Goal: Information Seeking & Learning: Learn about a topic

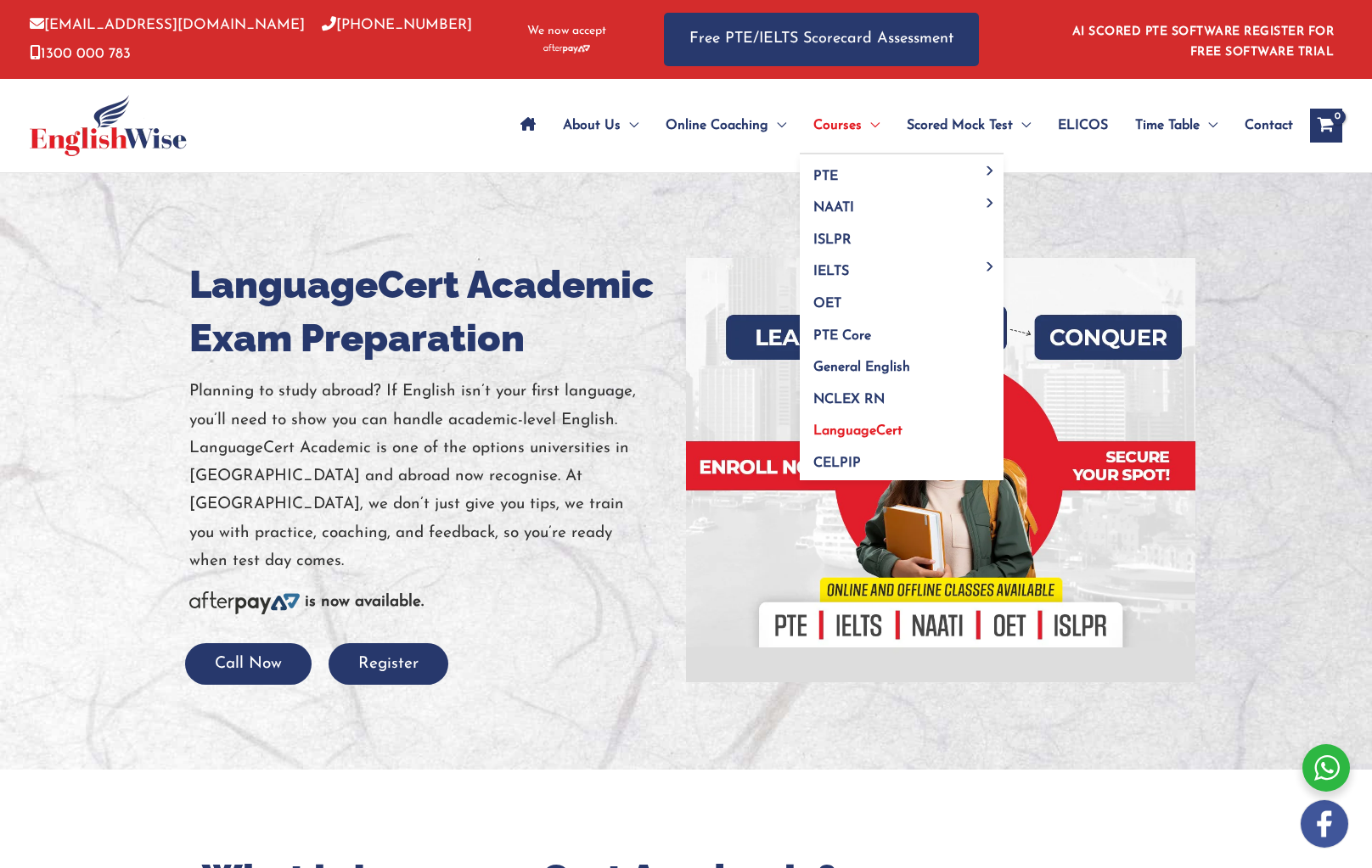
click at [862, 125] on span "Menu Toggle" at bounding box center [871, 125] width 18 height 60
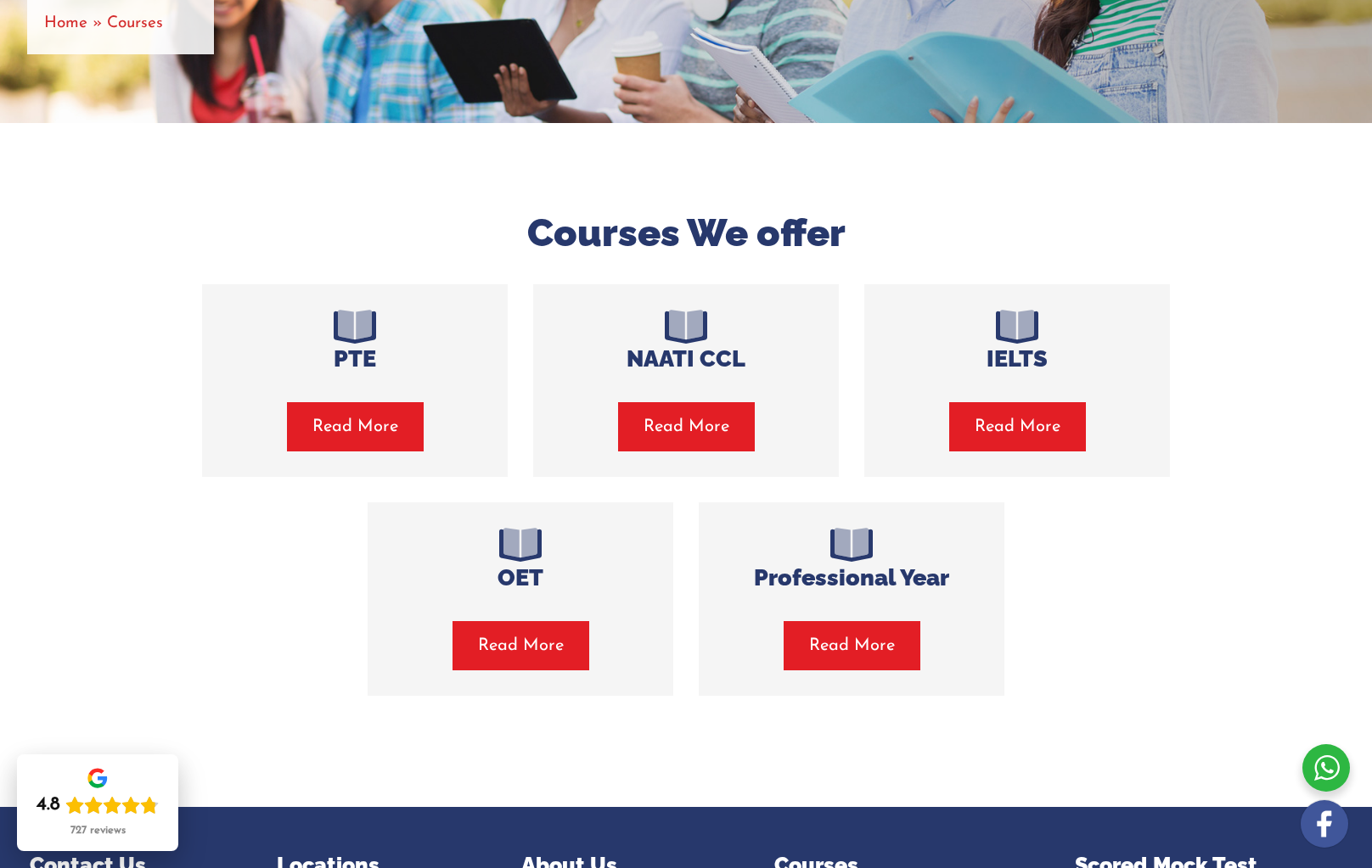
scroll to position [308, 0]
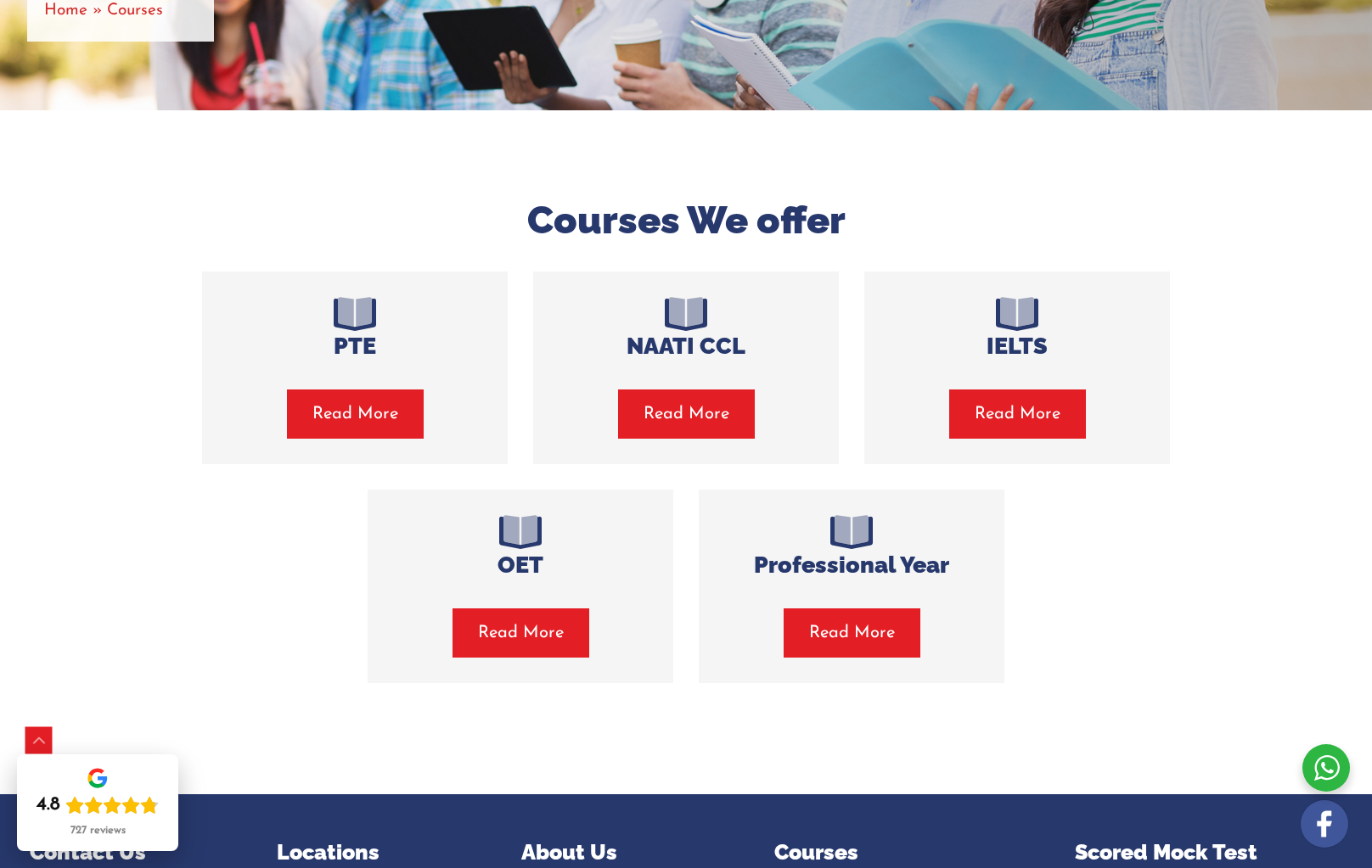
click at [710, 413] on span "Read More" at bounding box center [686, 414] width 86 height 24
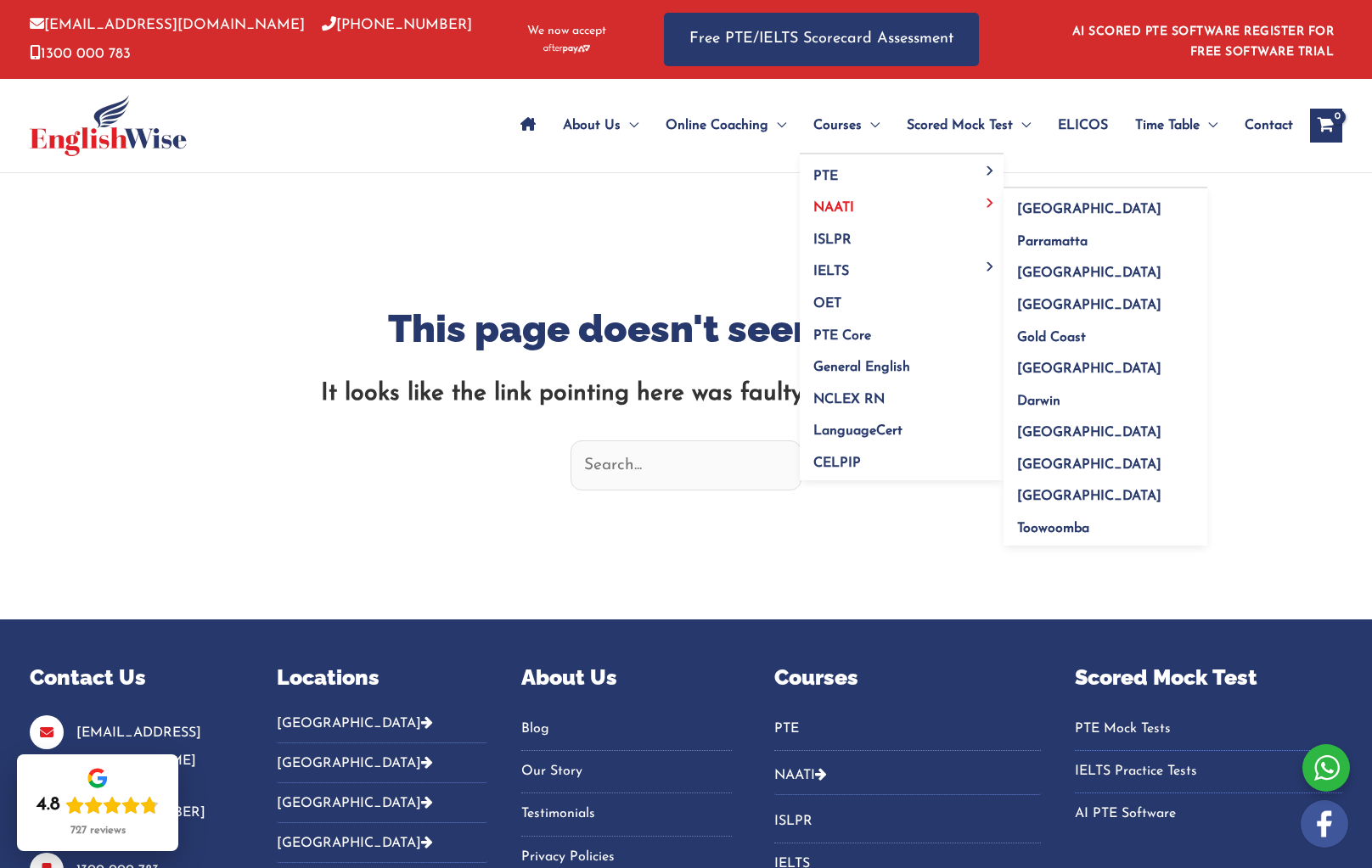
click at [831, 216] on link "NAATI" at bounding box center [901, 203] width 204 height 32
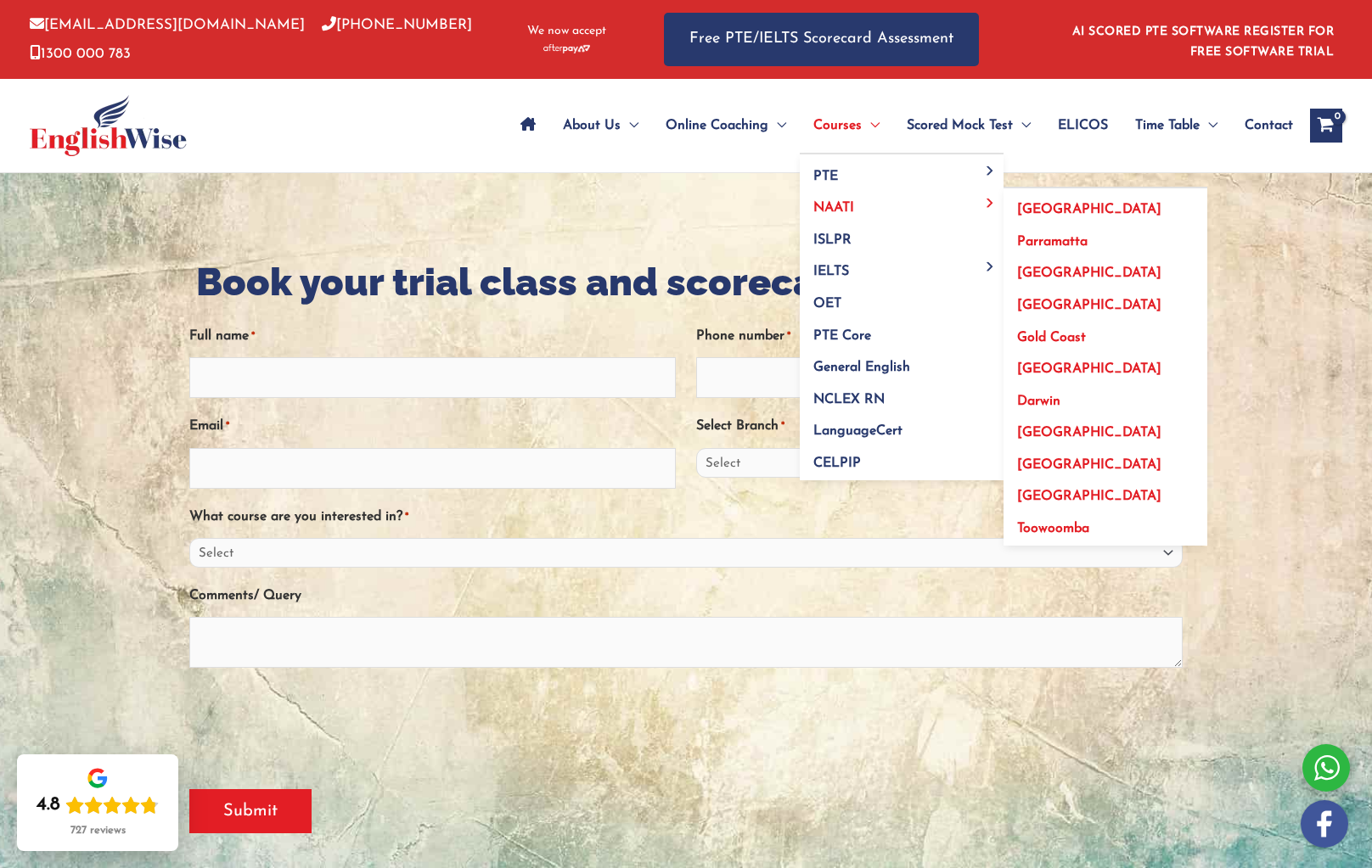
click at [1017, 205] on span "[GEOGRAPHIC_DATA]" at bounding box center [1089, 210] width 144 height 14
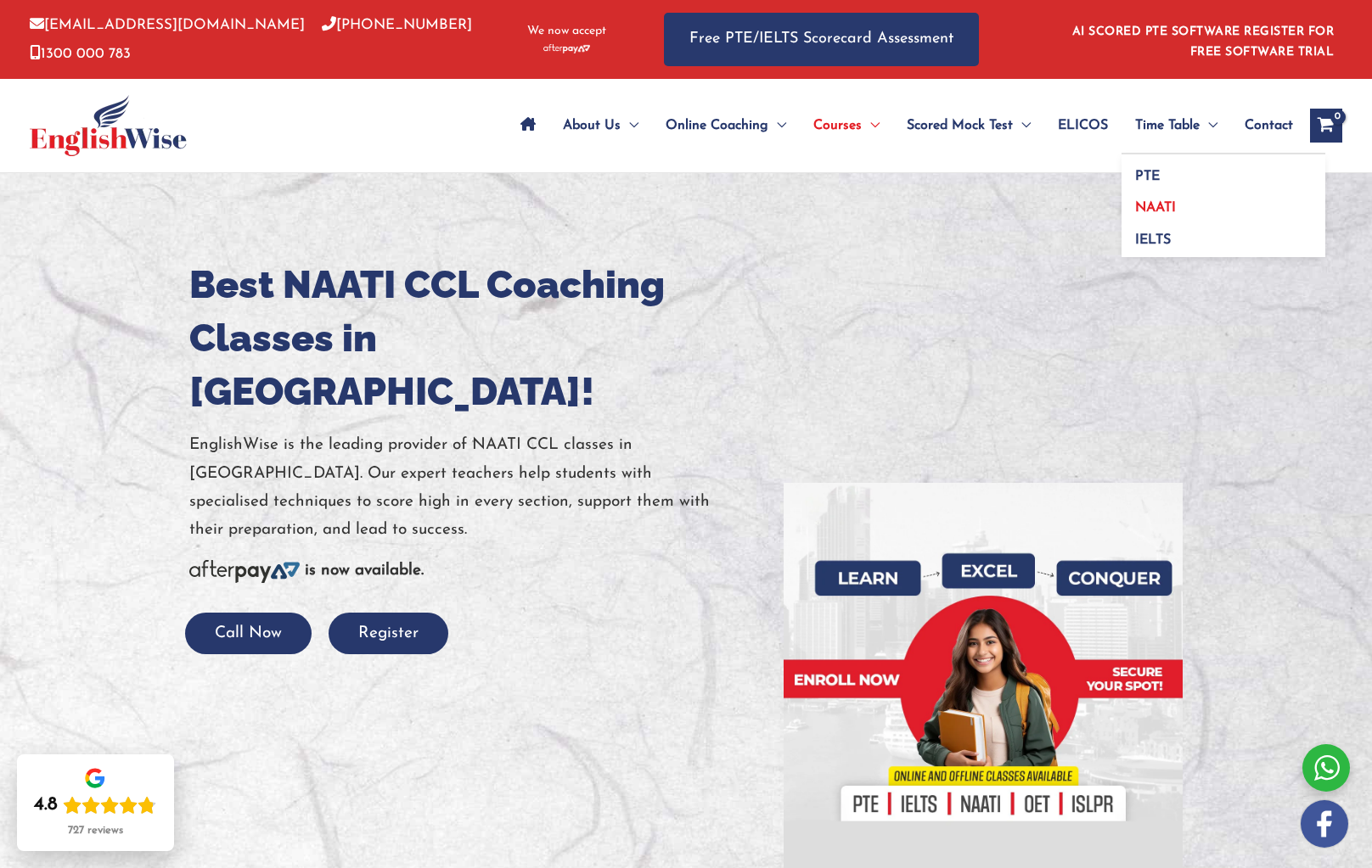
click at [1161, 210] on span "NAATI" at bounding box center [1155, 208] width 41 height 14
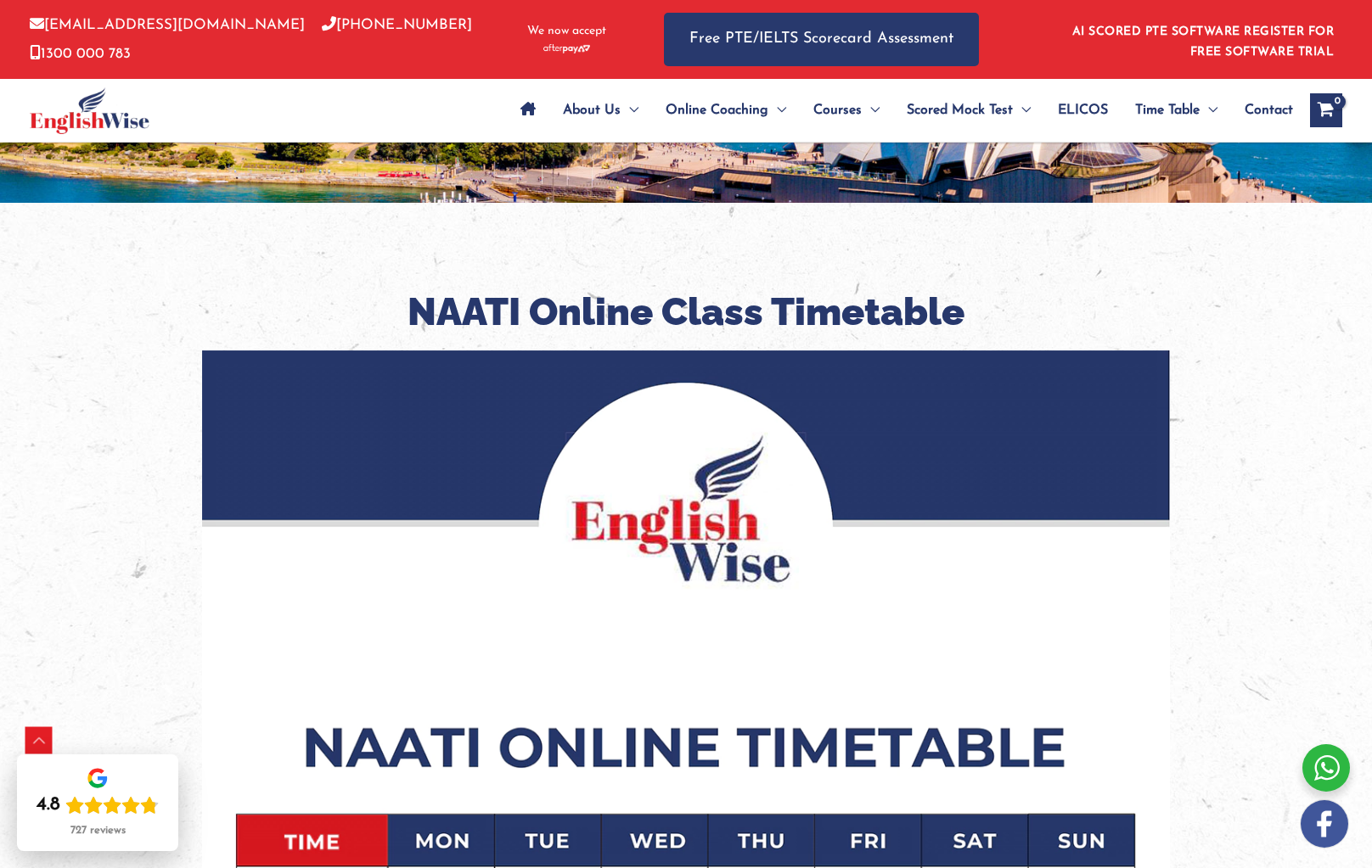
scroll to position [78, 0]
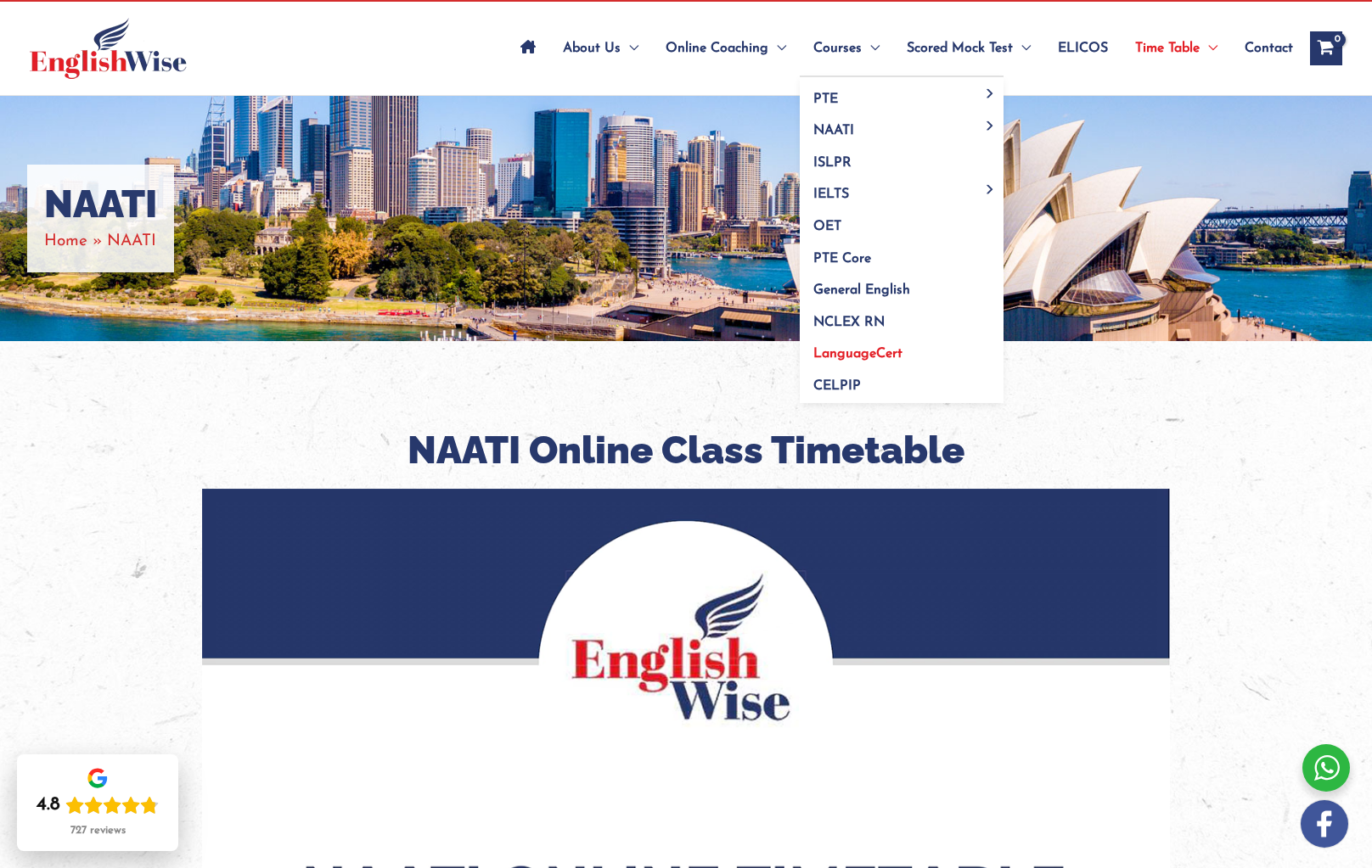
click at [860, 351] on span "LanguageCert" at bounding box center [858, 354] width 90 height 14
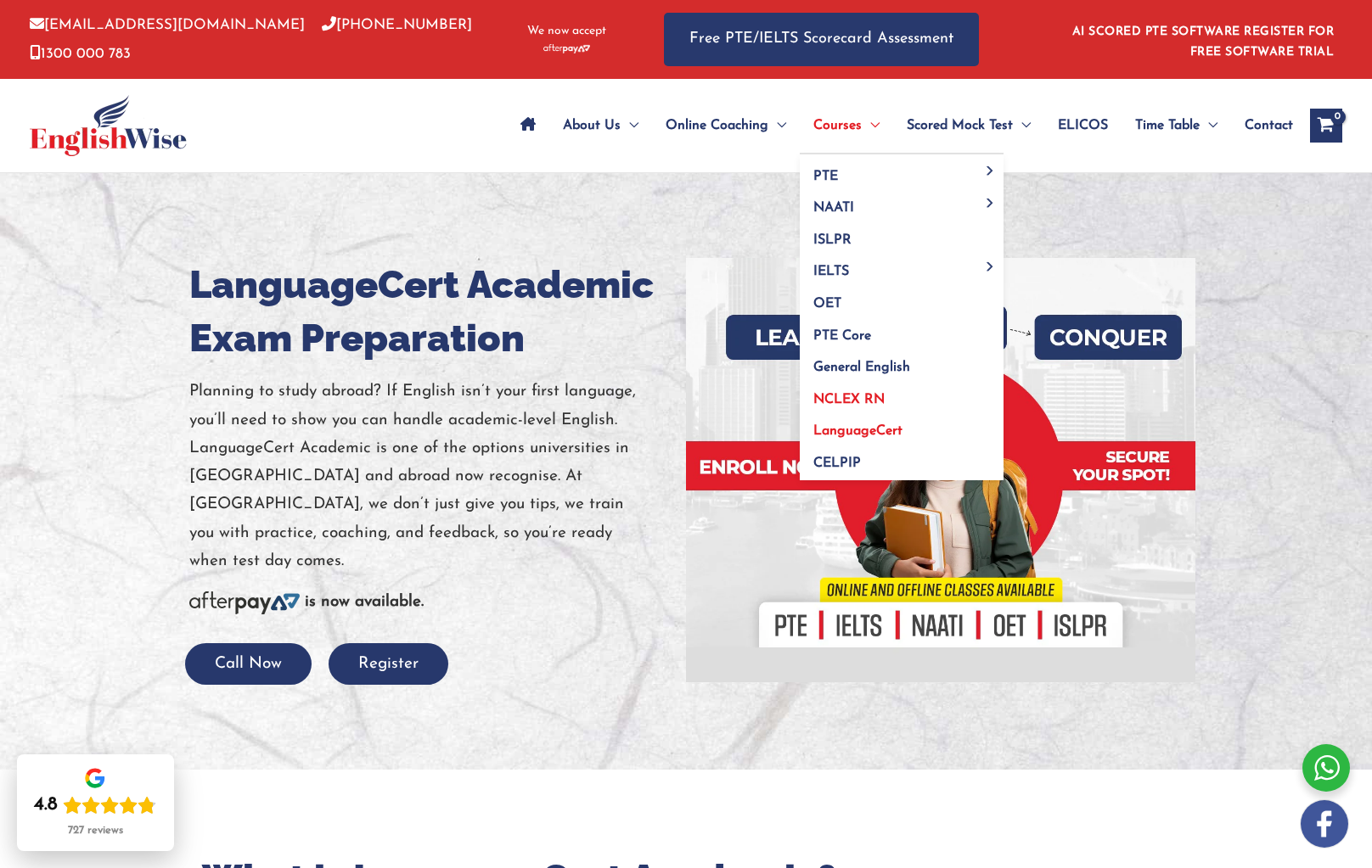
click at [850, 399] on span "NCLEX RN" at bounding box center [849, 400] width 72 height 14
